Goal: Information Seeking & Learning: Learn about a topic

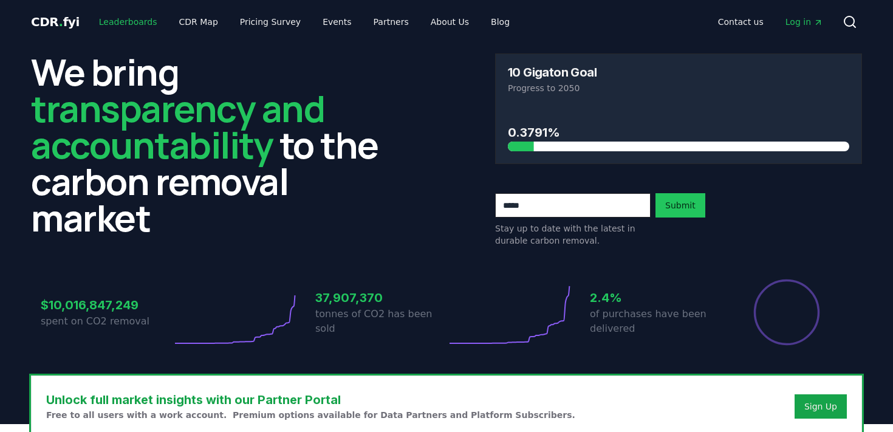
click at [135, 15] on link "Leaderboards" at bounding box center [128, 22] width 78 height 22
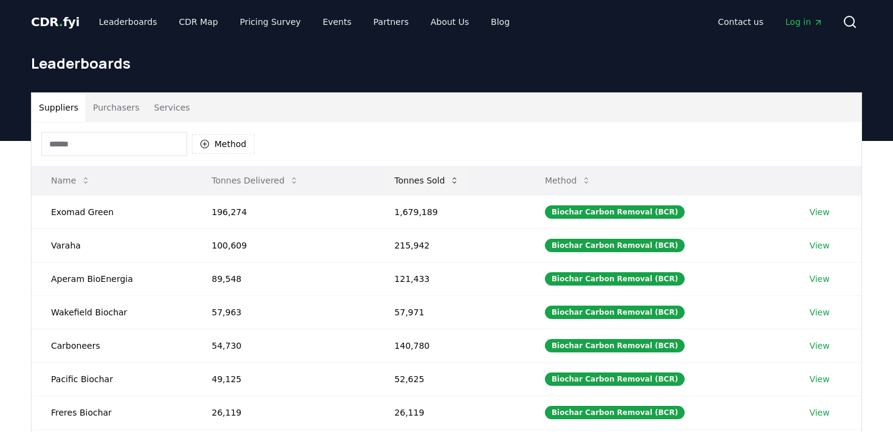
click at [436, 183] on button "Tonnes Sold" at bounding box center [426, 180] width 84 height 24
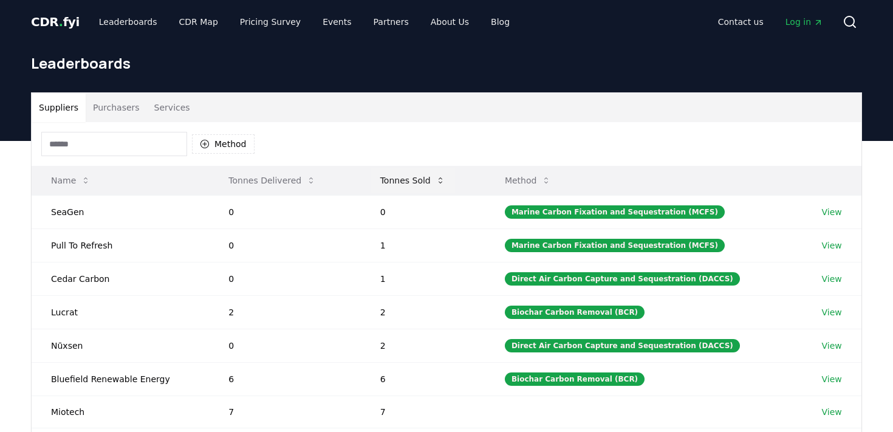
click at [436, 183] on button "Tonnes Sold" at bounding box center [412, 180] width 84 height 24
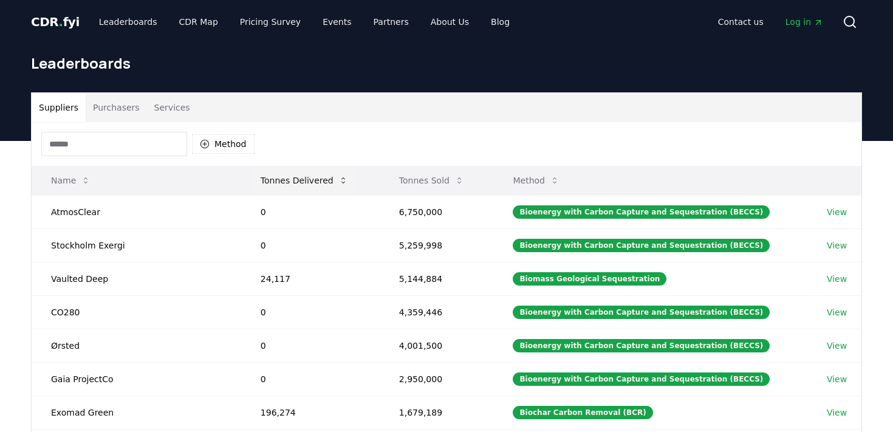
click at [305, 182] on button "Tonnes Delivered" at bounding box center [304, 180] width 107 height 24
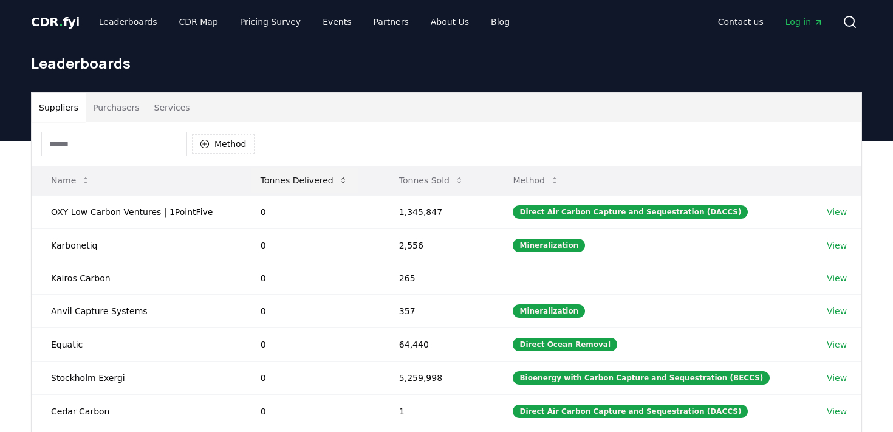
click at [305, 182] on button "Tonnes Delivered" at bounding box center [304, 180] width 107 height 24
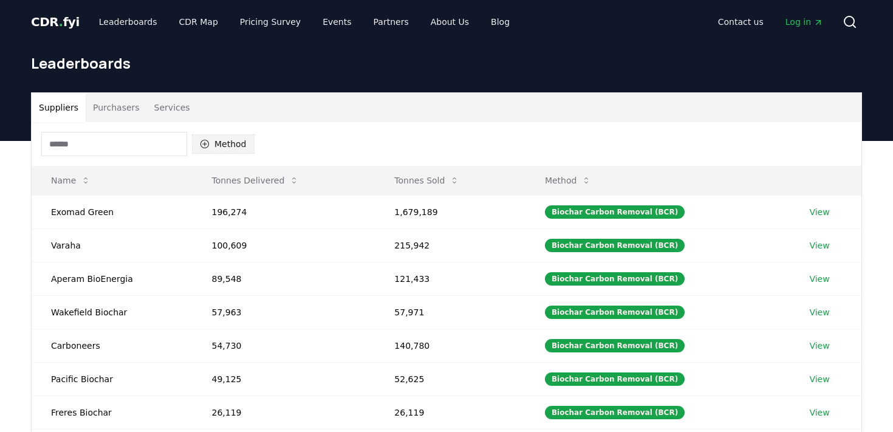
click at [236, 140] on button "Method" at bounding box center [223, 143] width 63 height 19
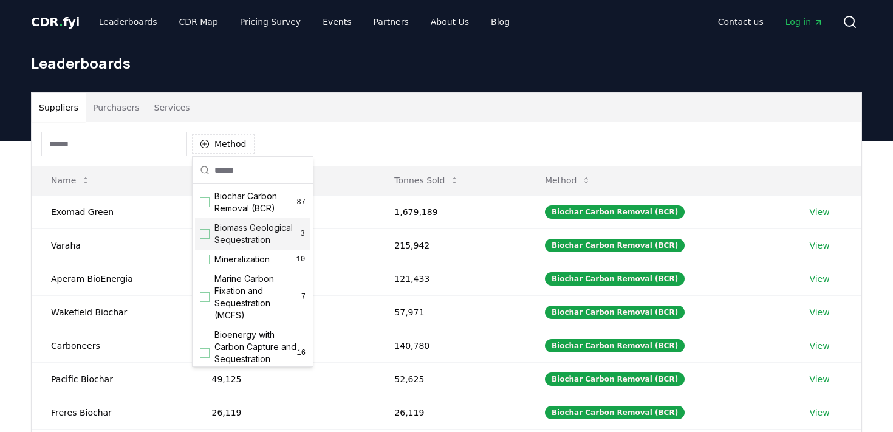
click at [249, 228] on span "Biomass Geological Sequestration" at bounding box center [256, 234] width 85 height 24
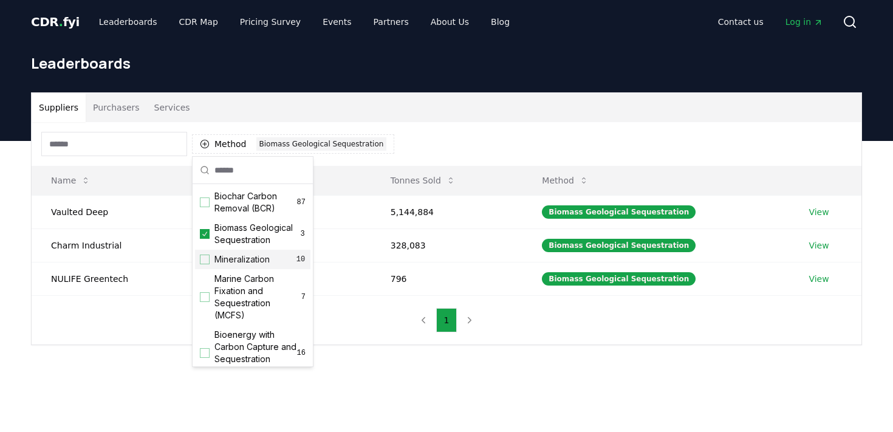
click at [246, 261] on span "Mineralization" at bounding box center [241, 259] width 55 height 12
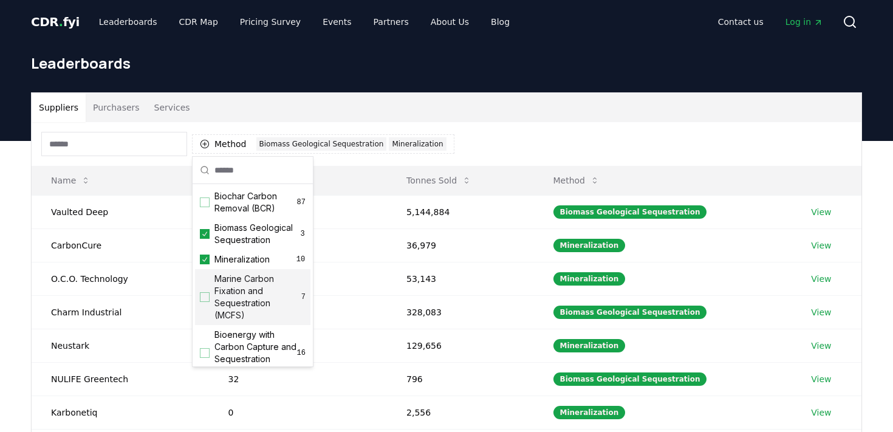
click at [247, 289] on span "Marine Carbon Fixation and Sequestration (MCFS)" at bounding box center [257, 297] width 87 height 49
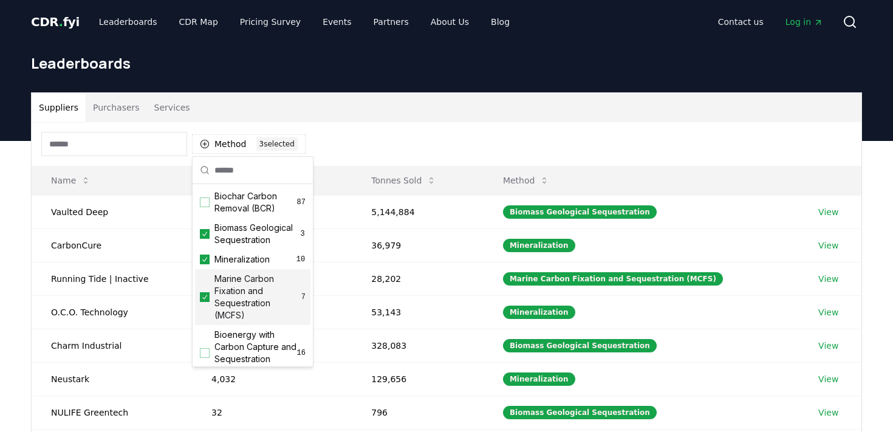
scroll to position [85, 0]
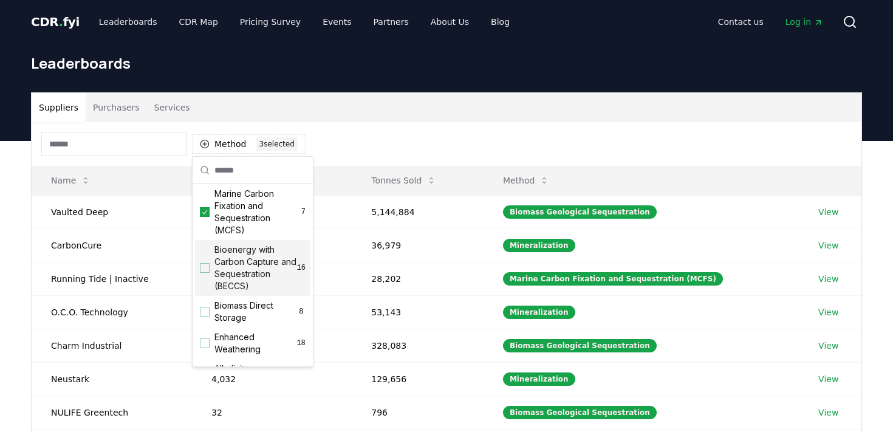
click at [244, 268] on span "Bioenergy with Carbon Capture and Sequestration (BECCS)" at bounding box center [255, 268] width 83 height 49
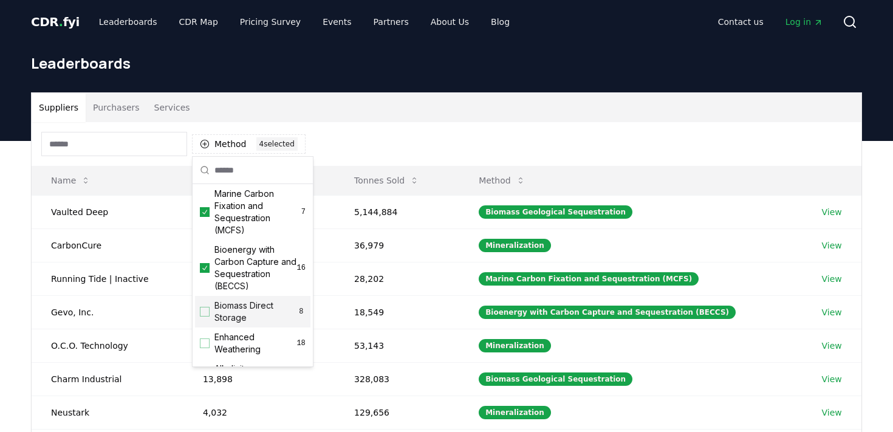
click at [245, 315] on span "Biomass Direct Storage" at bounding box center [255, 311] width 83 height 24
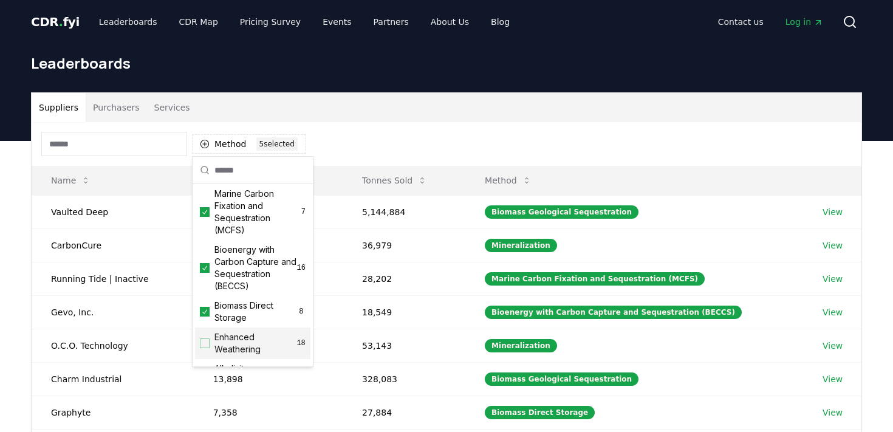
click at [244, 340] on span "Enhanced Weathering" at bounding box center [255, 343] width 82 height 24
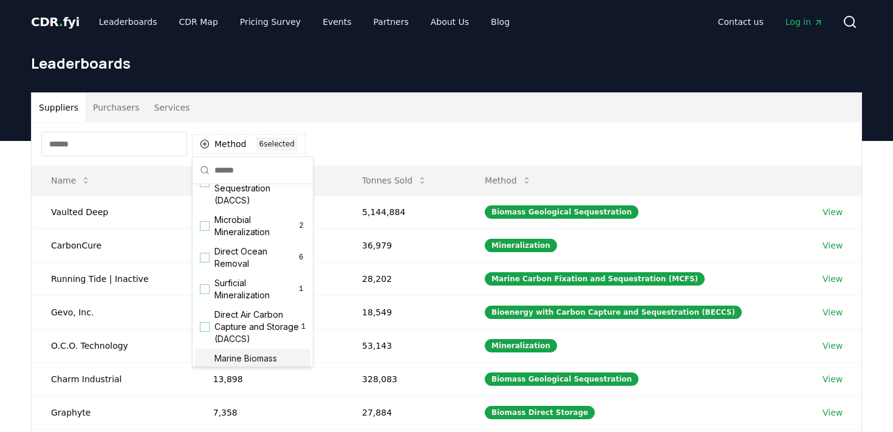
scroll to position [341, 0]
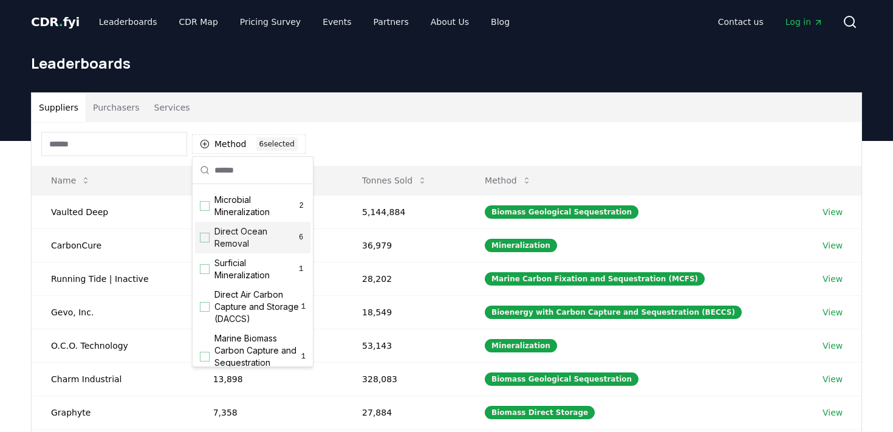
click at [252, 237] on span "Direct Ocean Removal" at bounding box center [255, 237] width 82 height 24
click at [252, 208] on span "Microbial Mineralization" at bounding box center [255, 206] width 83 height 24
click at [253, 277] on span "Surficial Mineralization" at bounding box center [255, 269] width 82 height 24
click at [253, 302] on span "Direct Air Carbon Capture and Storage (DACCS)" at bounding box center [257, 306] width 87 height 36
click at [254, 343] on span "Marine Biomass Carbon Capture and Sequestration (MBCCS)" at bounding box center [257, 356] width 87 height 49
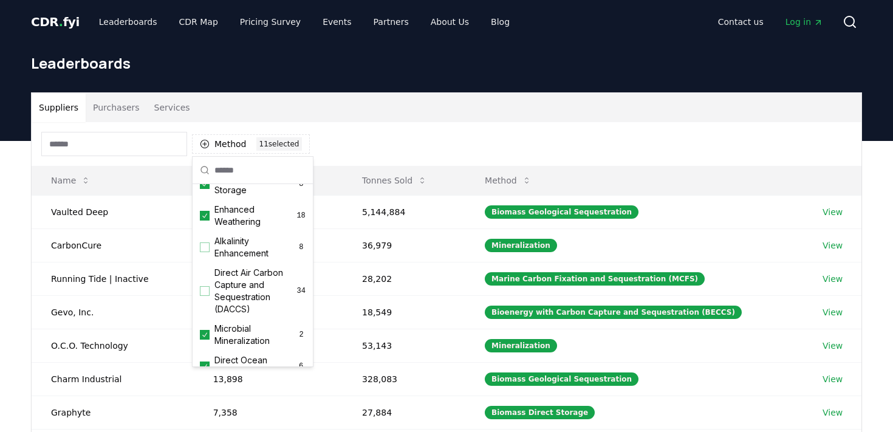
scroll to position [212, 0]
click at [253, 295] on span "Direct Air Carbon Capture and Sequestration (DACCS)" at bounding box center [255, 291] width 83 height 49
click at [253, 239] on span "Alkalinity Enhancement" at bounding box center [255, 248] width 83 height 24
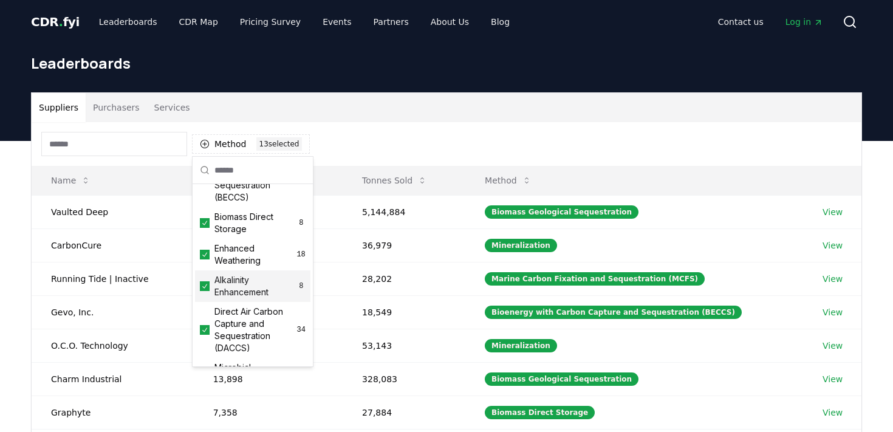
scroll to position [173, 0]
click at [384, 125] on div "Method 13 13 selected" at bounding box center [447, 144] width 830 height 44
